Goal: Task Accomplishment & Management: Use online tool/utility

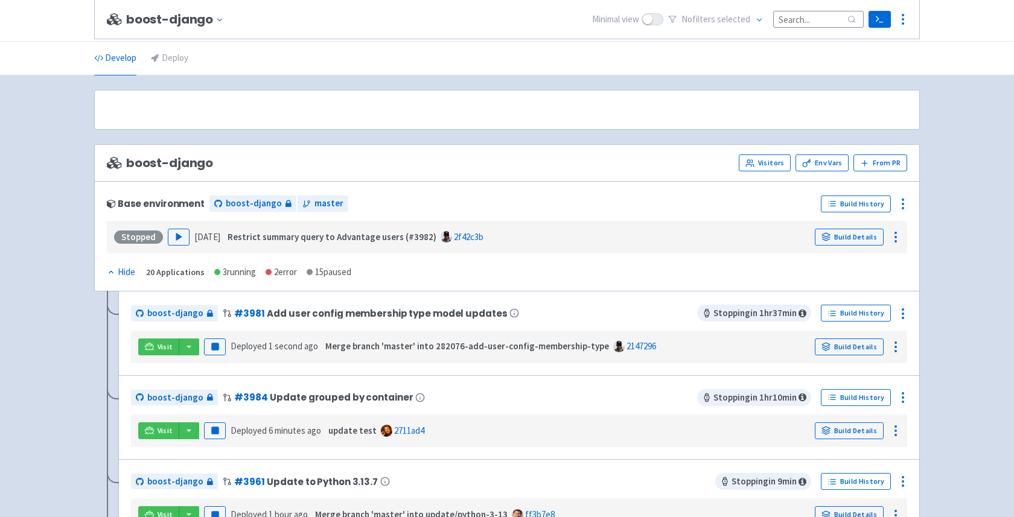
scroll to position [130, 0]
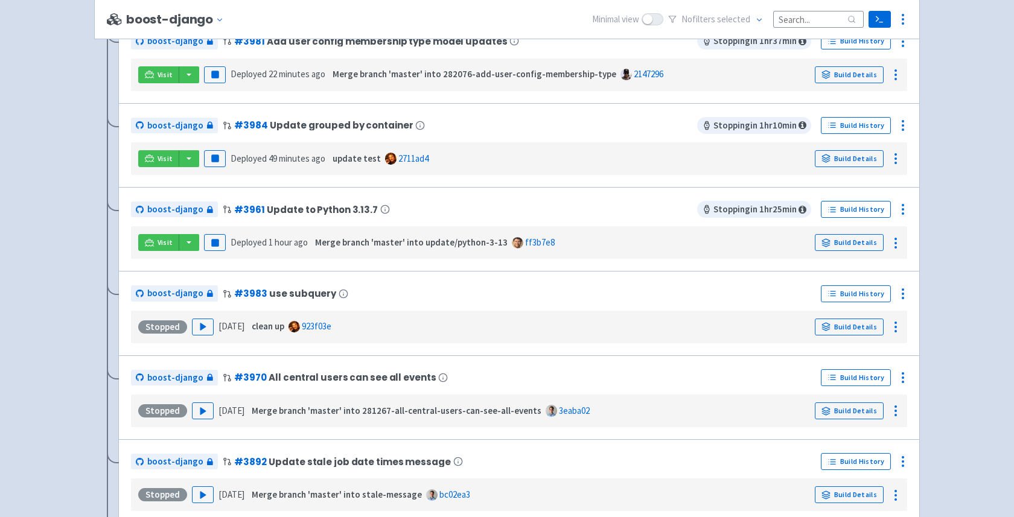
scroll to position [281, 0]
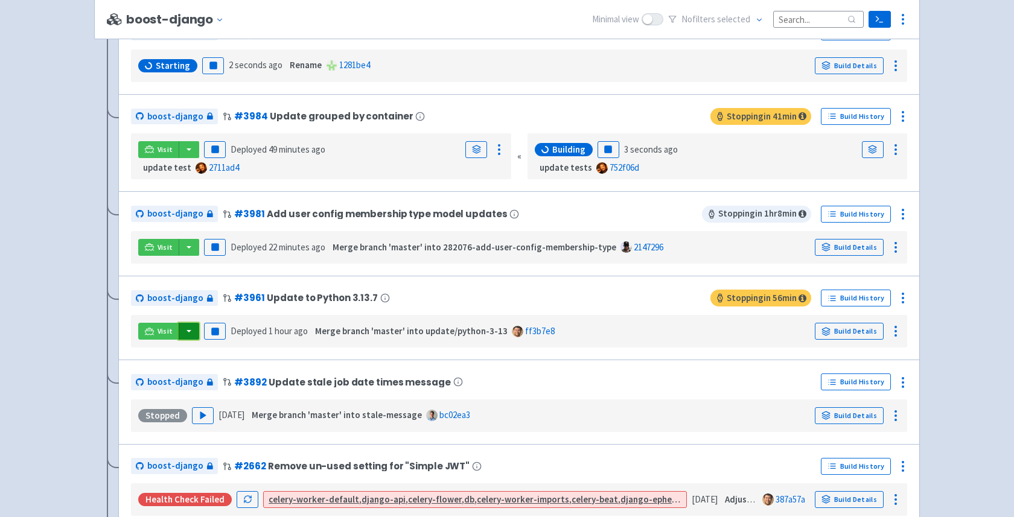
click at [192, 325] on button "button" at bounding box center [189, 331] width 21 height 17
click at [241, 357] on link "boost-django (celery-flower)" at bounding box center [247, 355] width 138 height 19
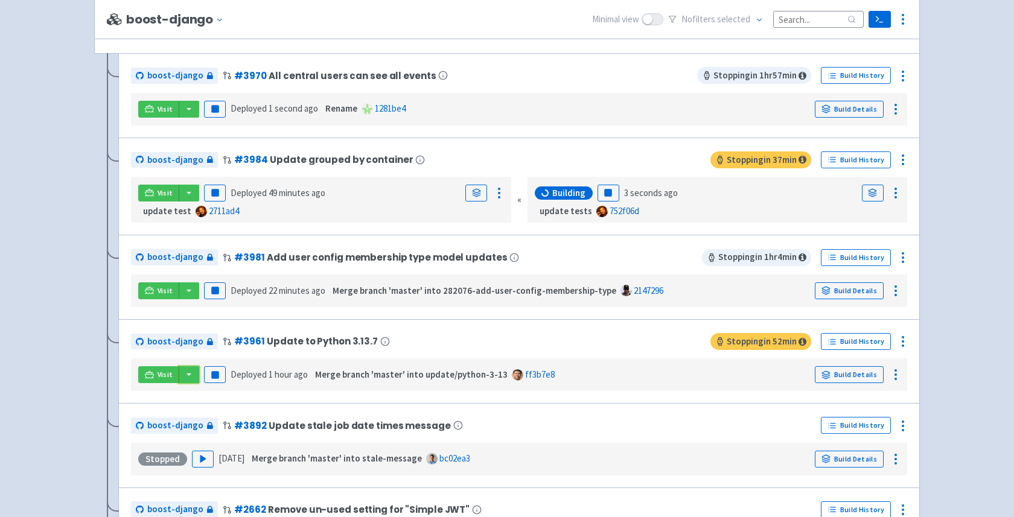
scroll to position [233, 0]
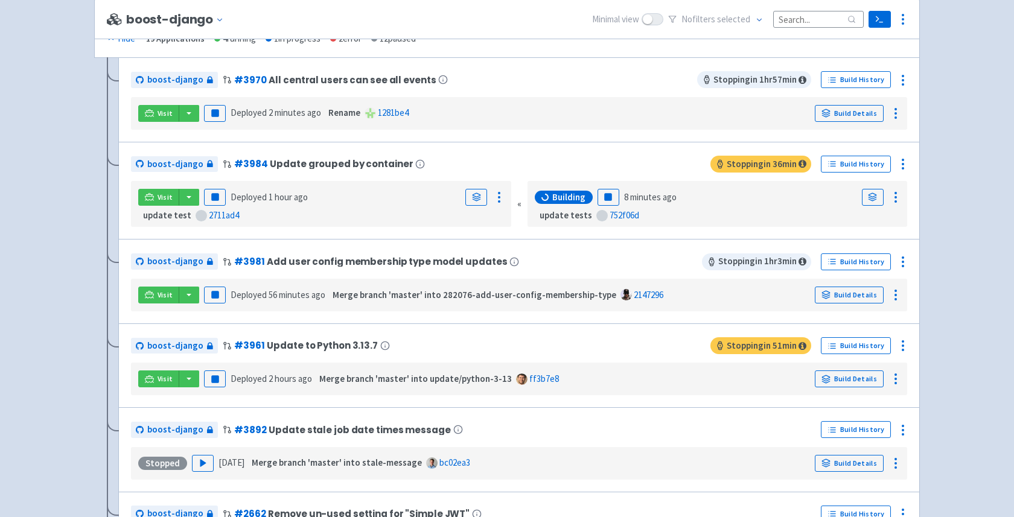
scroll to position [255, 0]
